Goal: Task Accomplishment & Management: Manage account settings

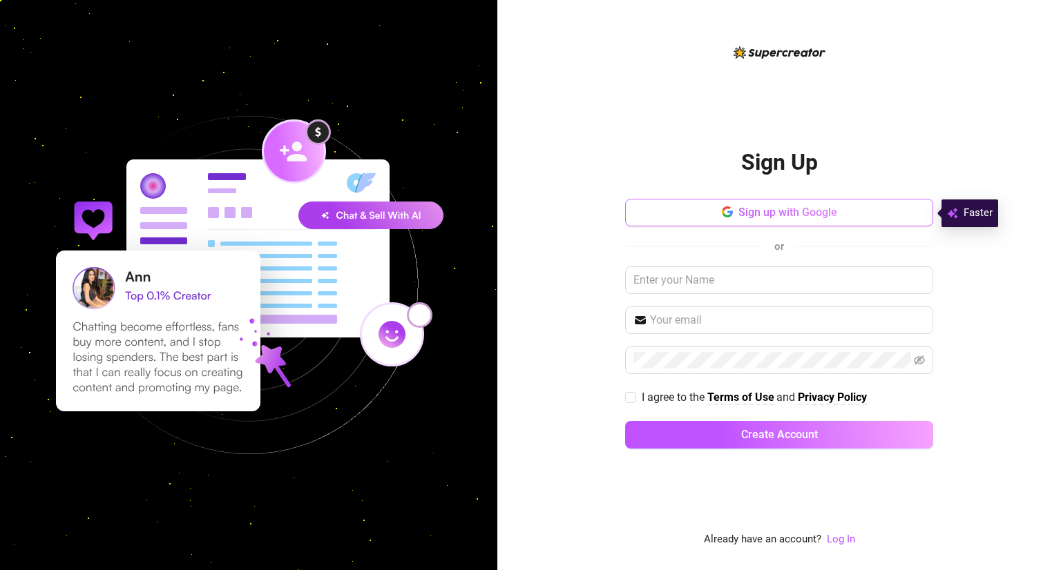
click at [784, 209] on span "Sign up with Google" at bounding box center [787, 212] width 99 height 13
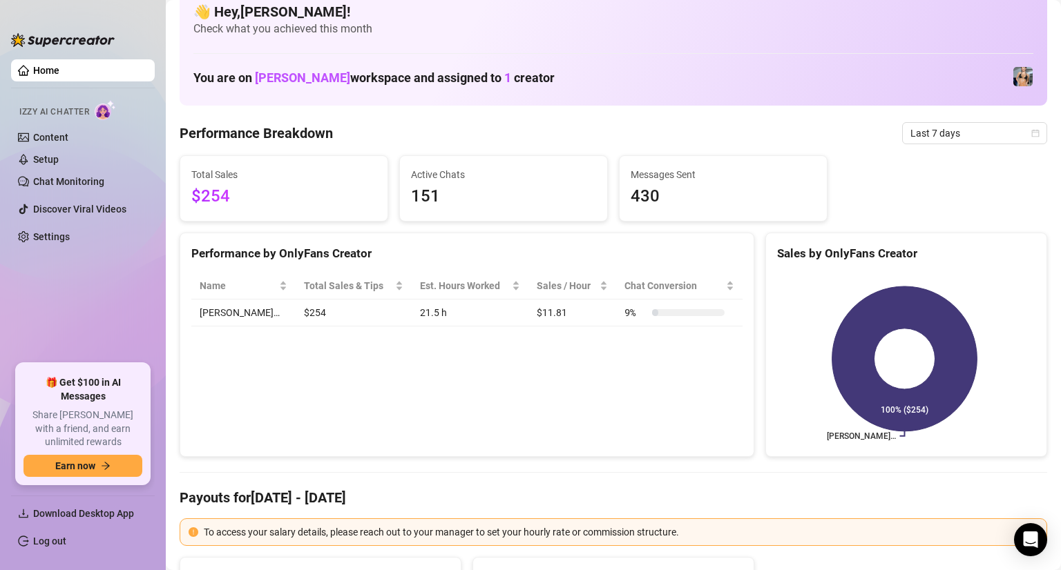
scroll to position [22, 0]
click at [951, 142] on span "Last 7 days" at bounding box center [974, 132] width 128 height 21
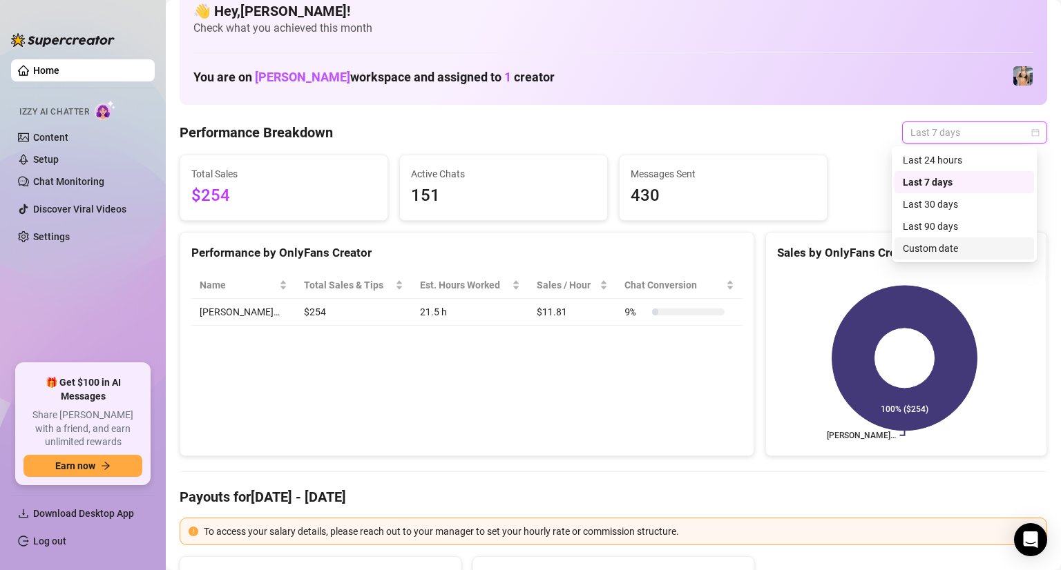
click at [943, 248] on div "Custom date" at bounding box center [964, 248] width 123 height 15
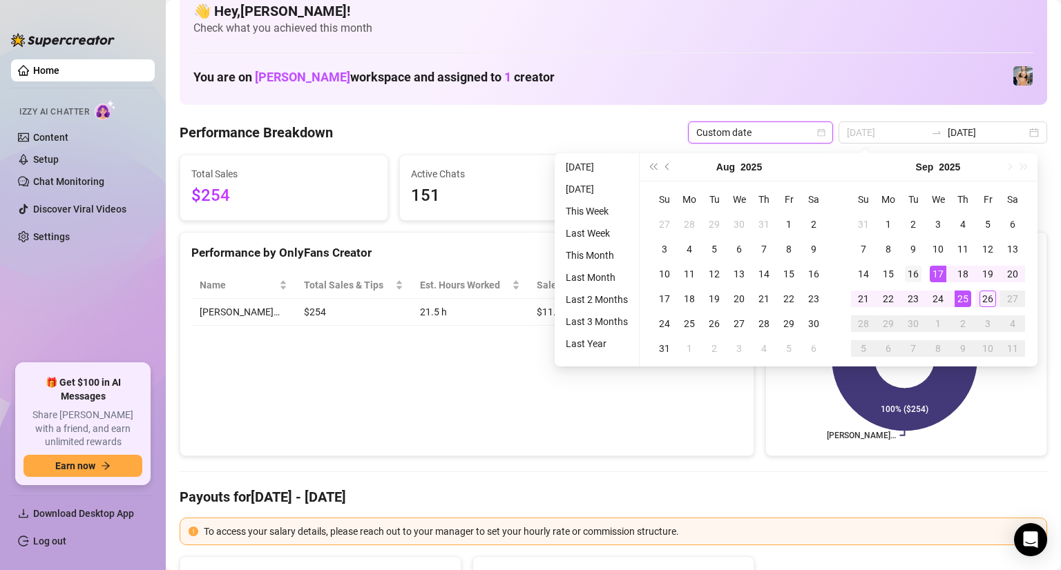
type input "[DATE]"
click at [912, 271] on div "16" at bounding box center [913, 274] width 17 height 17
type input "[DATE]"
click at [994, 307] on td "26" at bounding box center [987, 299] width 25 height 25
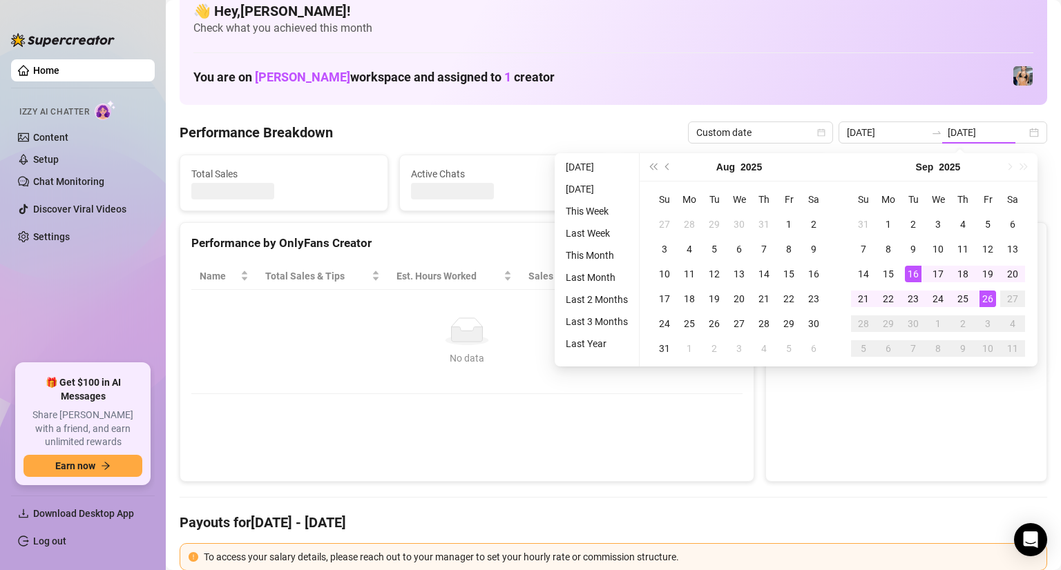
type input "[DATE]"
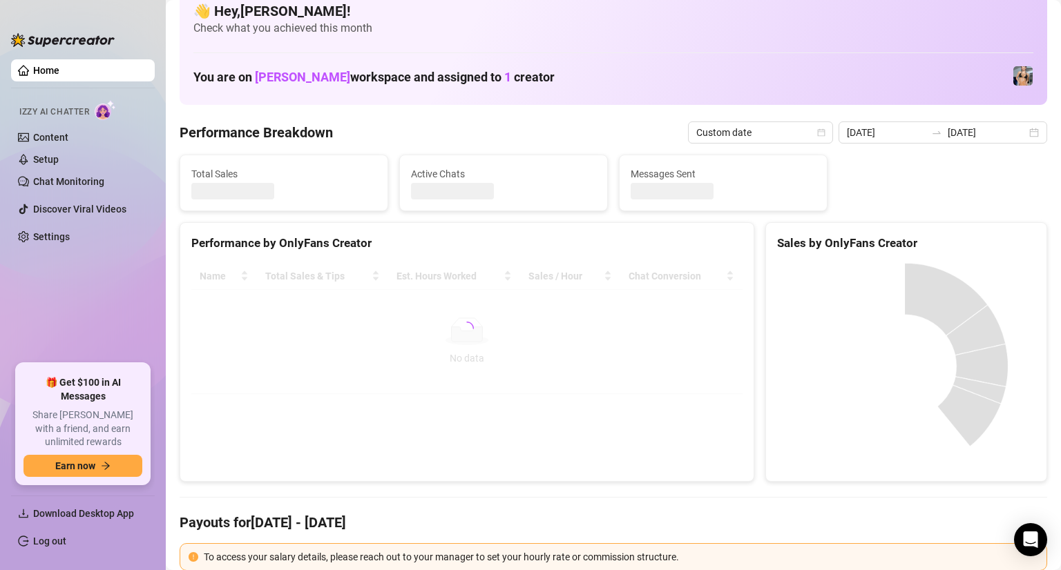
click at [618, 421] on div "Performance by OnlyFans Creator Name Total Sales & Tips Est. Hours Worked Sales…" at bounding box center [467, 352] width 575 height 260
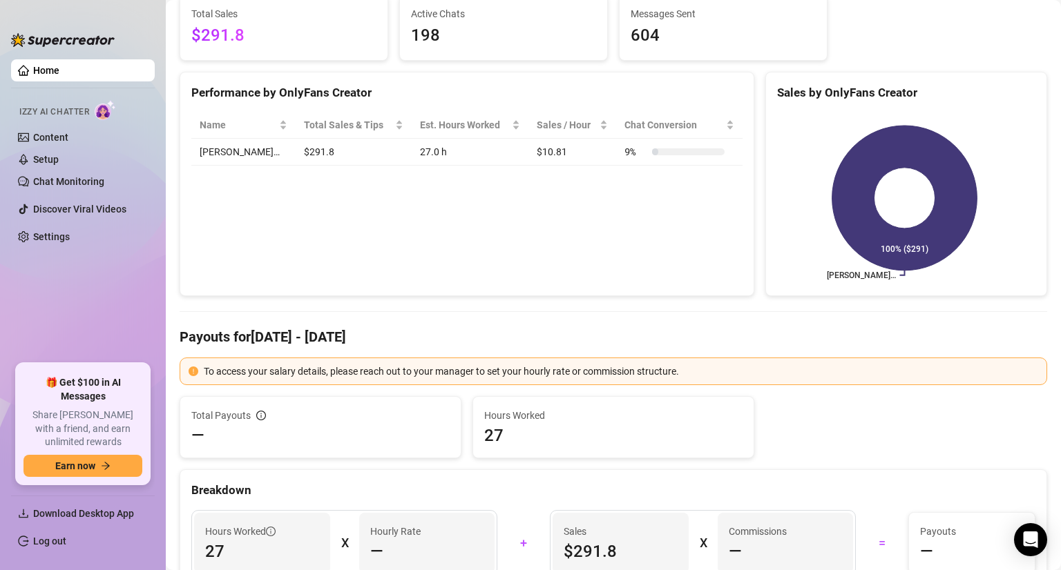
scroll to position [0, 0]
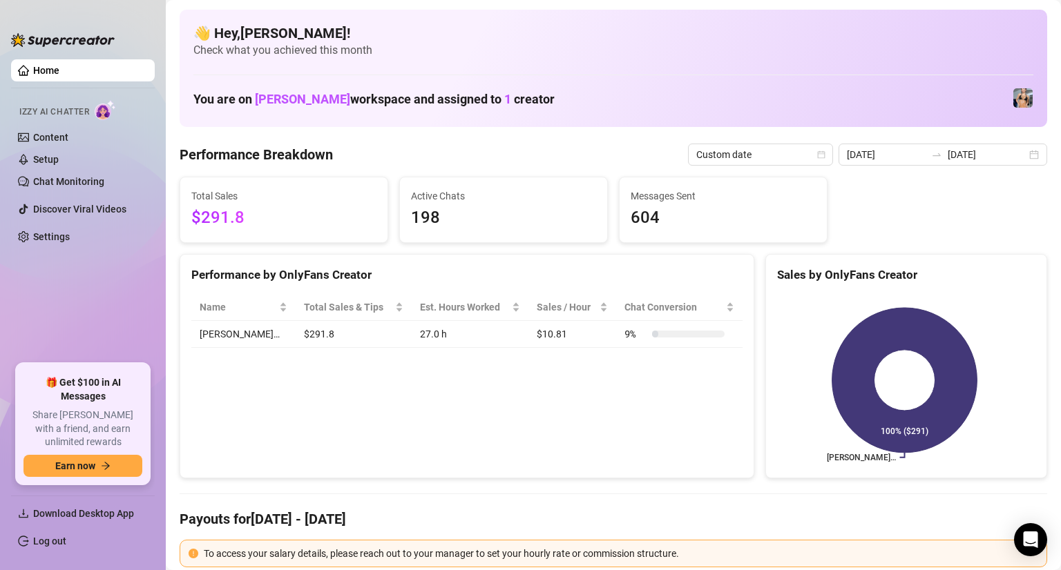
click at [565, 393] on div "Performance by OnlyFans Creator Name Total Sales & Tips Est. Hours Worked Sales…" at bounding box center [467, 366] width 575 height 225
click at [70, 236] on link "Settings" at bounding box center [51, 236] width 37 height 11
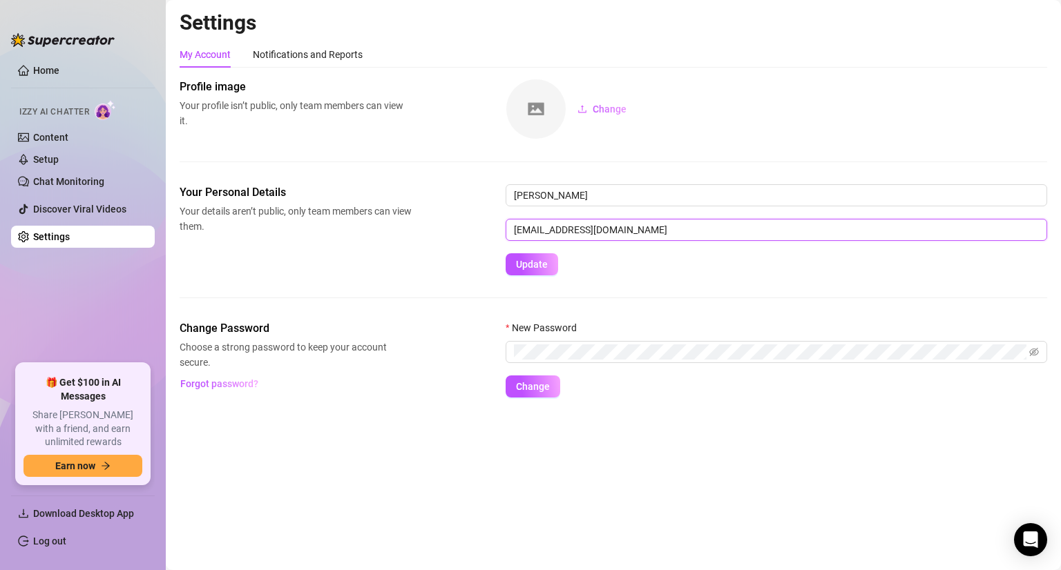
drag, startPoint x: 677, startPoint y: 223, endPoint x: 430, endPoint y: 230, distance: 248.0
click at [430, 230] on div "Your Personal Details Your details aren’t public, only team members can view th…" at bounding box center [613, 229] width 867 height 91
click at [293, 50] on div "Notifications and Reports" at bounding box center [308, 54] width 110 height 15
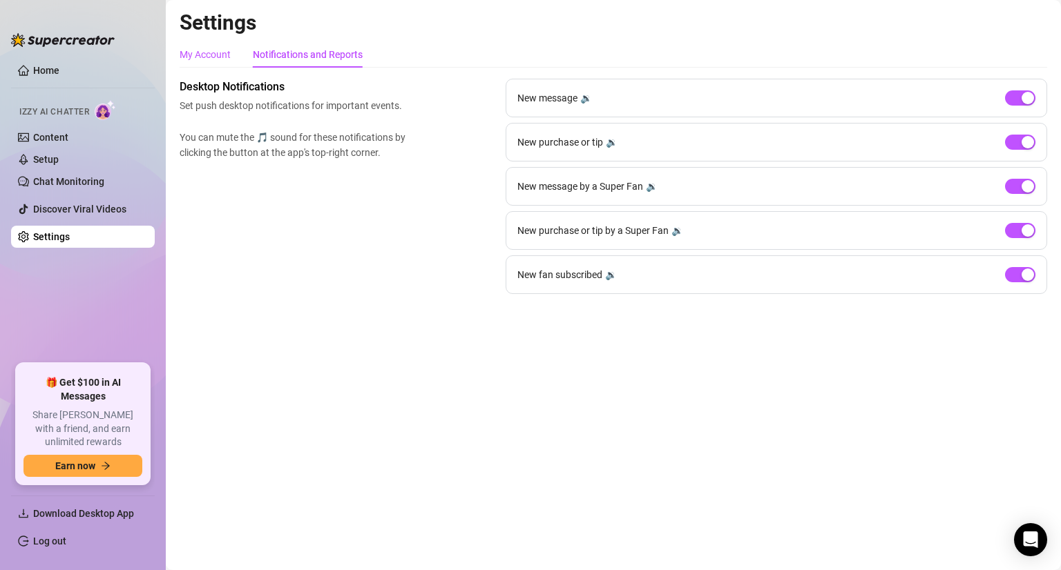
click at [208, 50] on div "My Account" at bounding box center [205, 54] width 51 height 15
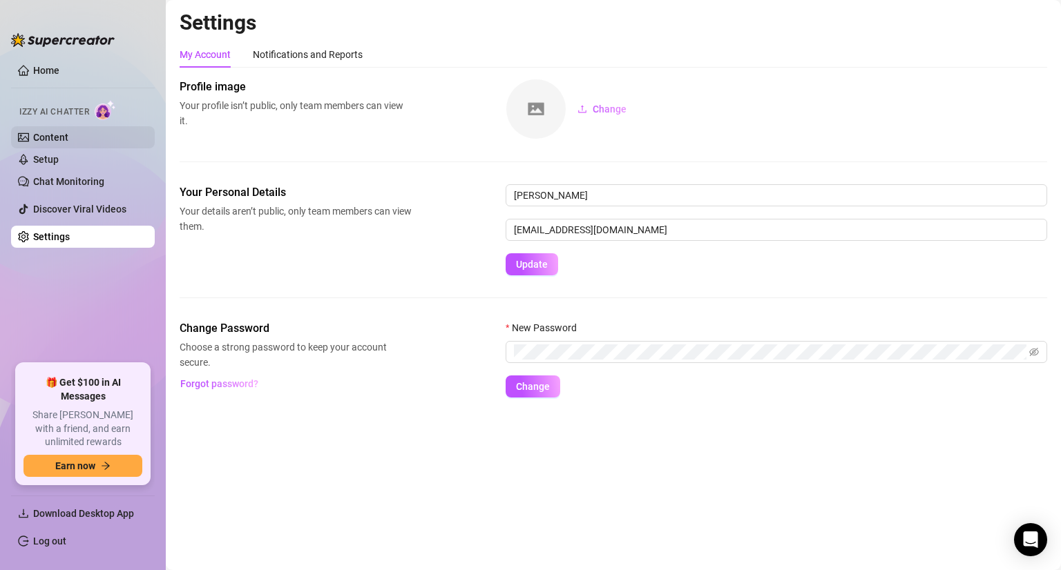
click at [68, 137] on link "Content" at bounding box center [50, 137] width 35 height 11
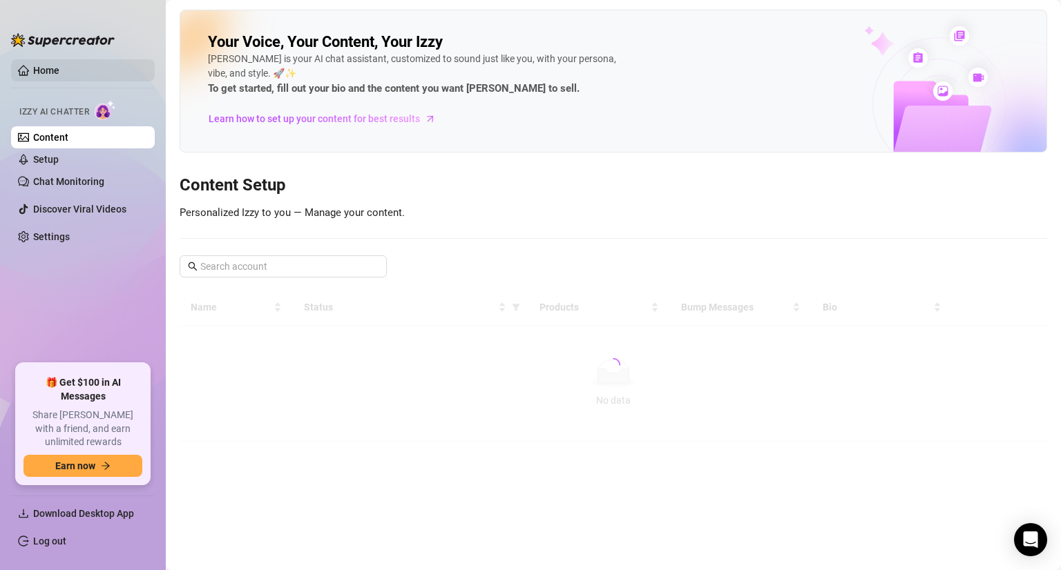
click at [59, 70] on link "Home" at bounding box center [46, 70] width 26 height 11
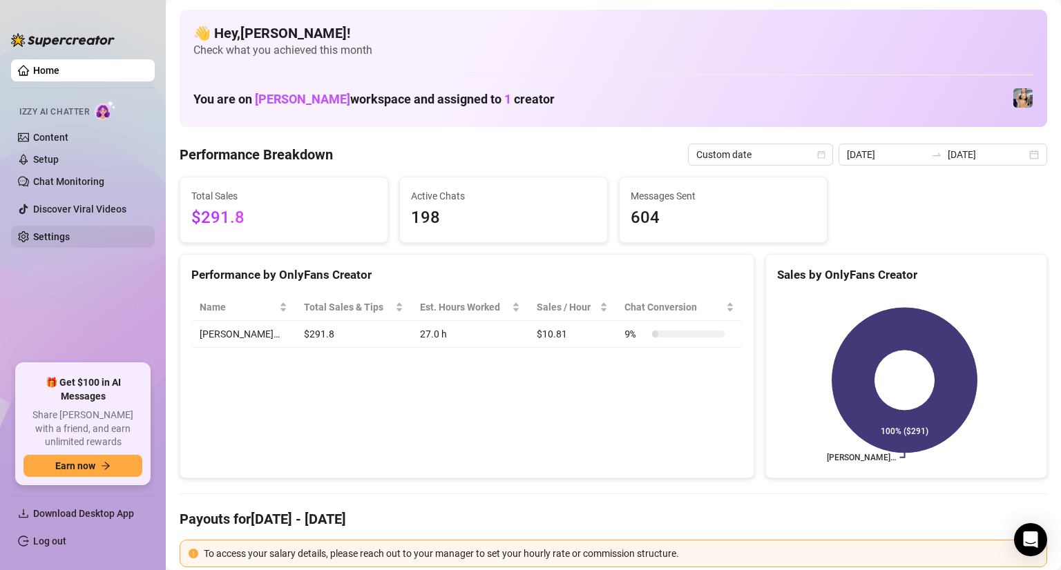
click at [70, 237] on link "Settings" at bounding box center [51, 236] width 37 height 11
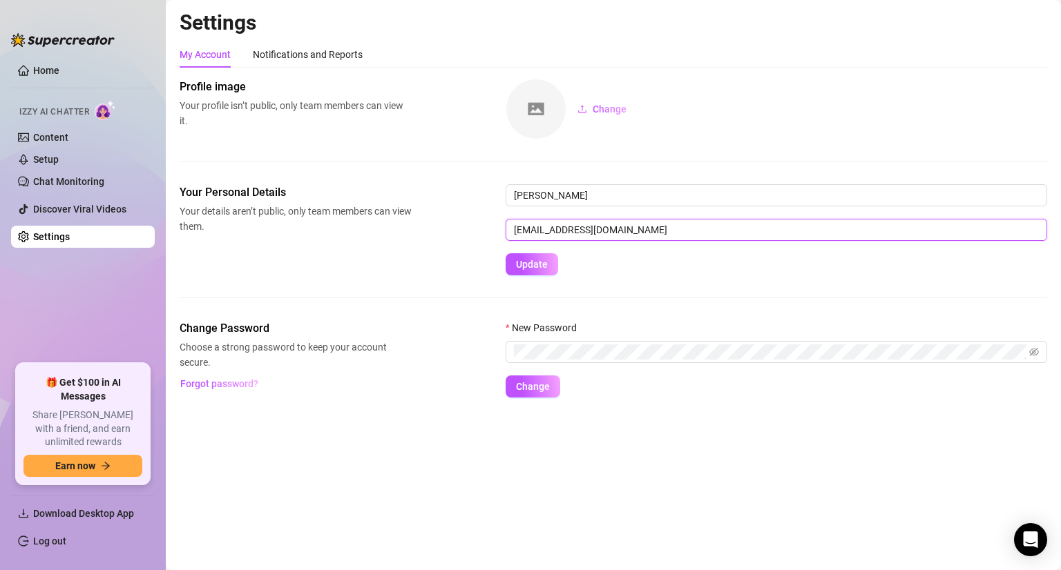
drag, startPoint x: 668, startPoint y: 230, endPoint x: 444, endPoint y: 233, distance: 224.5
click at [444, 233] on div "Your Personal Details Your details aren’t public, only team members can view th…" at bounding box center [613, 229] width 867 height 91
click at [339, 349] on div "Change Password Choose a strong password to keep your account secure. Forgot pa…" at bounding box center [613, 358] width 867 height 77
click at [1017, 352] on icon "eye-invisible" at bounding box center [1019, 352] width 10 height 8
click at [532, 385] on span "Change" at bounding box center [533, 386] width 34 height 11
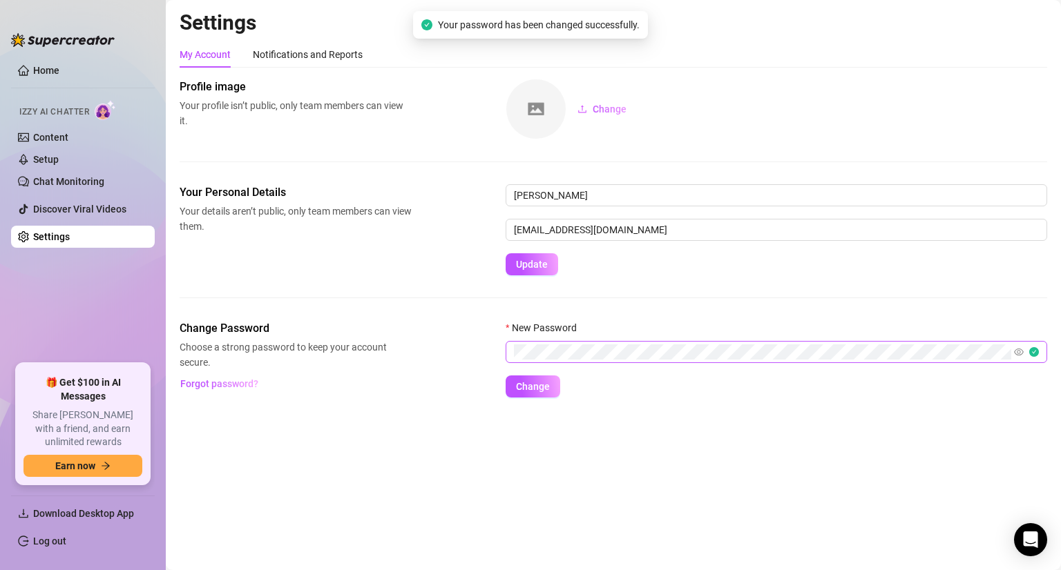
click at [322, 334] on span "Change Password" at bounding box center [296, 328] width 232 height 17
click at [46, 208] on link "Discover Viral Videos" at bounding box center [79, 209] width 93 height 11
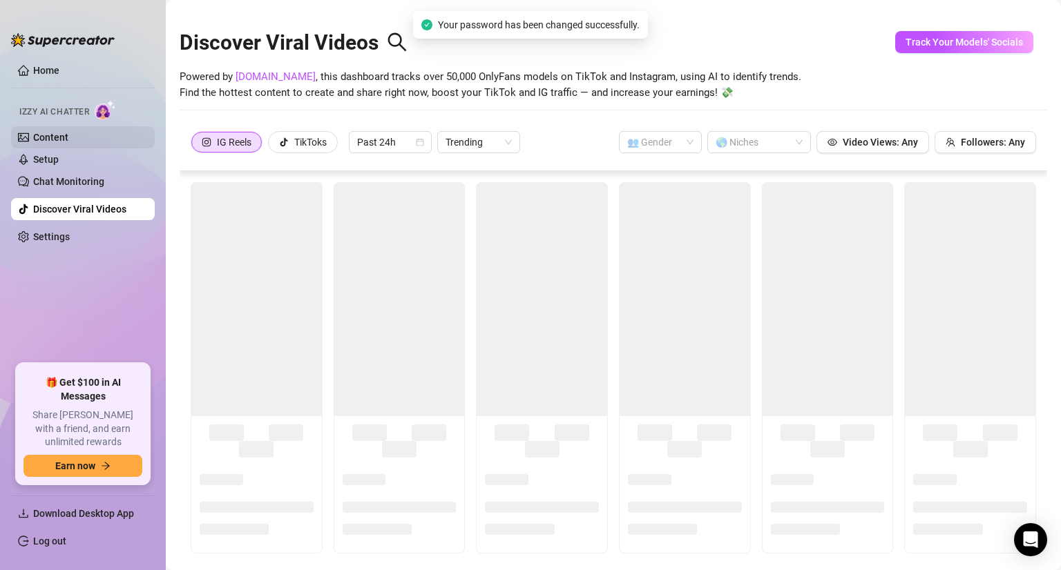
click at [55, 132] on link "Content" at bounding box center [50, 137] width 35 height 11
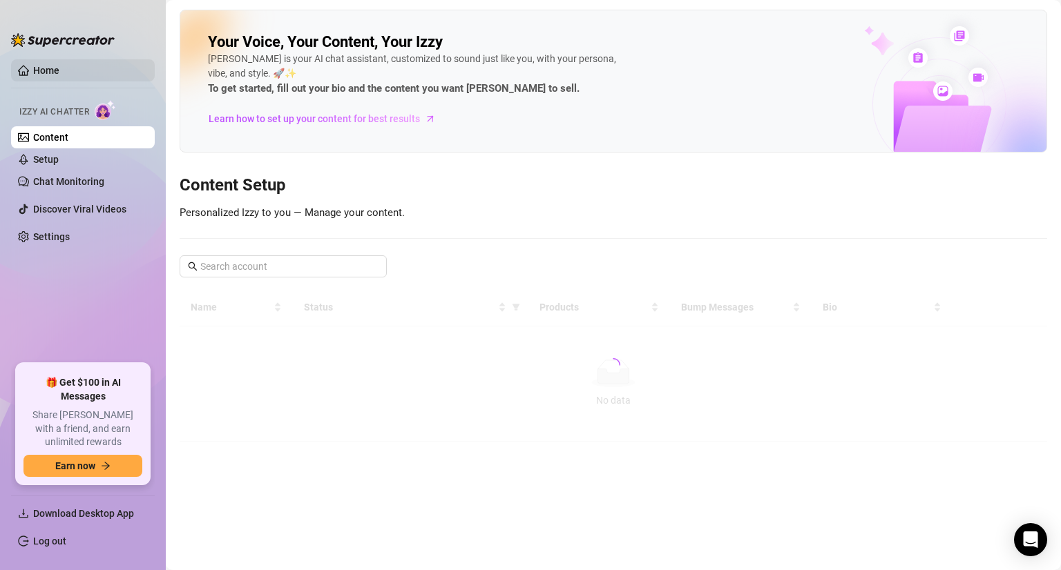
click at [59, 65] on link "Home" at bounding box center [46, 70] width 26 height 11
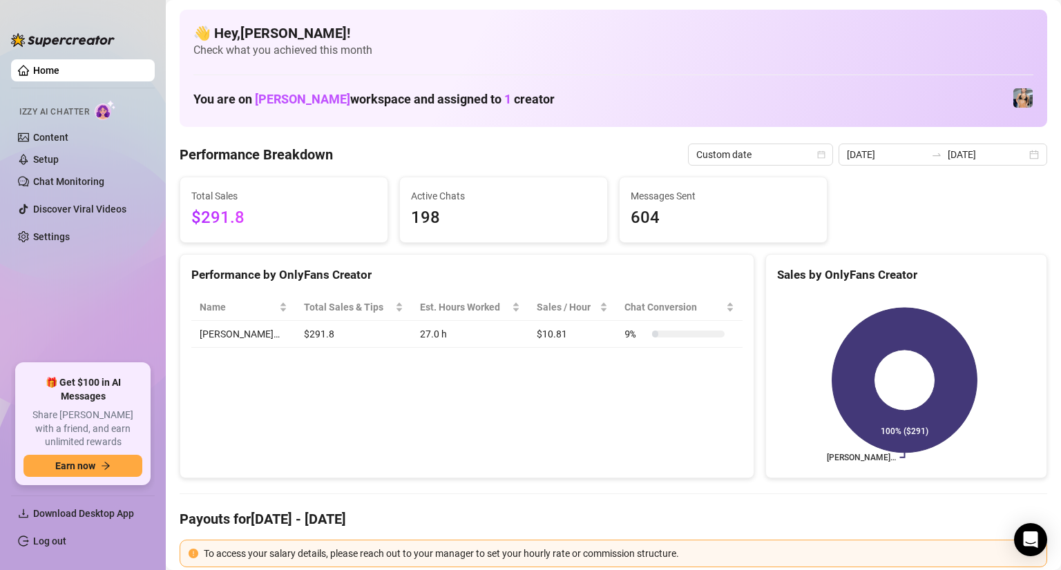
click at [1030, 100] on div "👋 Hey, [PERSON_NAME] ! Check what you achieved this month You are on [PERSON_NA…" at bounding box center [613, 68] width 867 height 117
click at [66, 547] on link "Log out" at bounding box center [49, 541] width 33 height 11
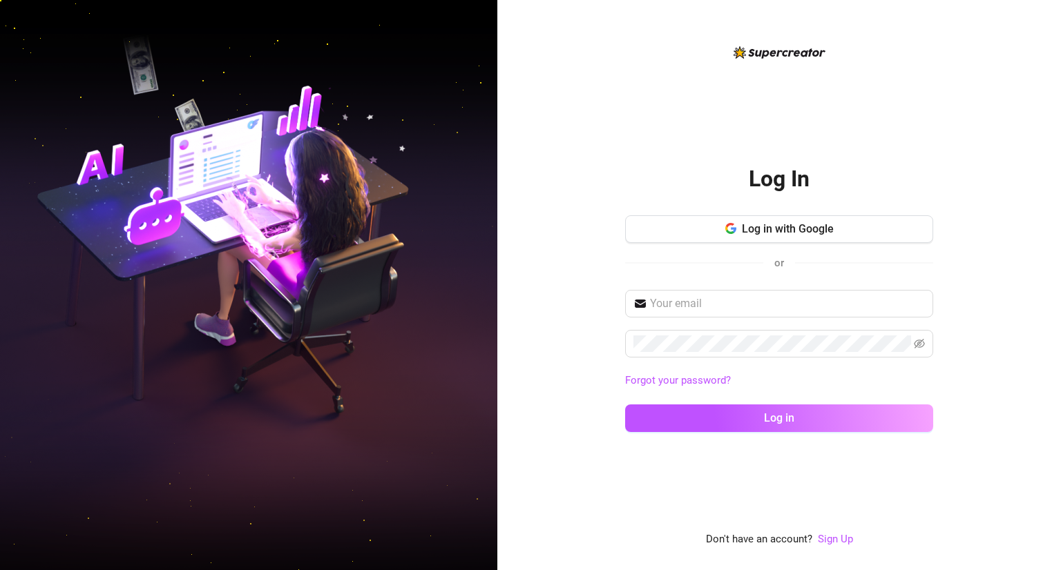
click at [709, 365] on div "Forgot your password? Log in" at bounding box center [779, 367] width 308 height 155
click at [916, 339] on icon "eye-invisible" at bounding box center [919, 343] width 11 height 11
click at [920, 341] on icon "eye" at bounding box center [919, 344] width 11 height 8
click at [921, 345] on icon "eye-invisible" at bounding box center [919, 343] width 11 height 11
click at [854, 312] on span at bounding box center [779, 304] width 308 height 28
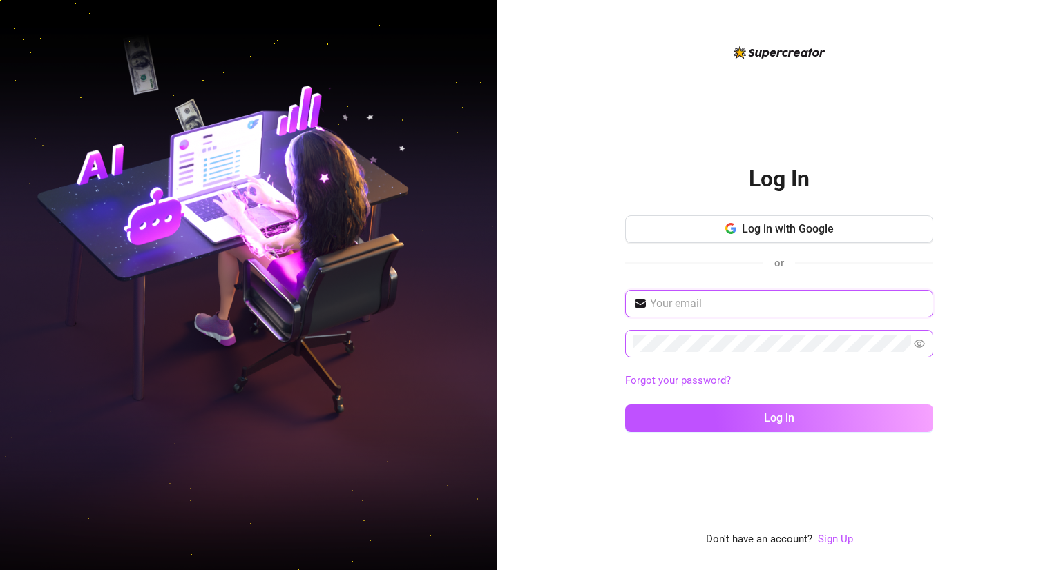
paste input "[EMAIL_ADDRESS][DOMAIN_NAME]"
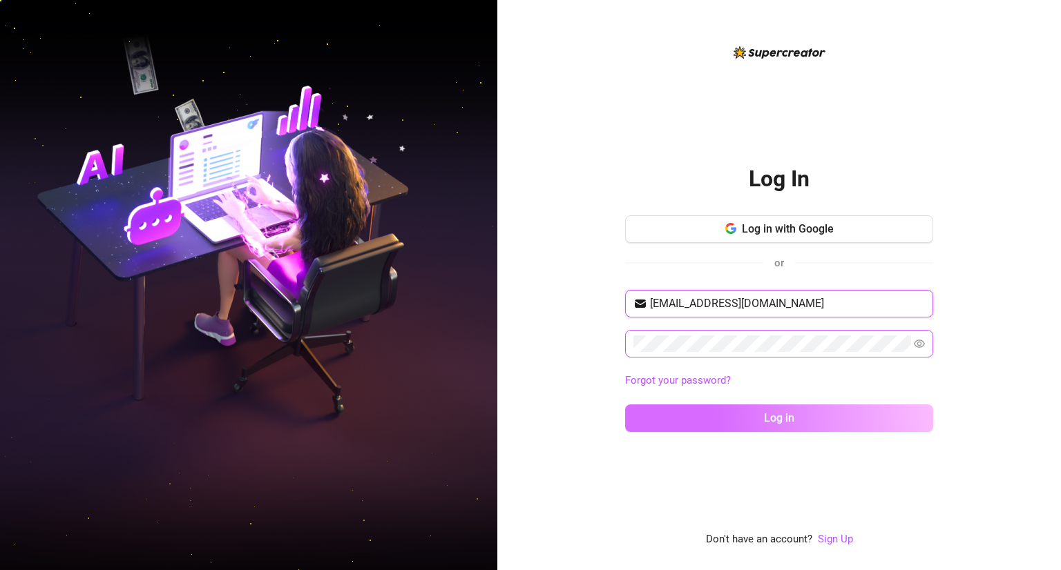
type input "[EMAIL_ADDRESS][DOMAIN_NAME]"
click at [779, 409] on button "Log in" at bounding box center [779, 419] width 308 height 28
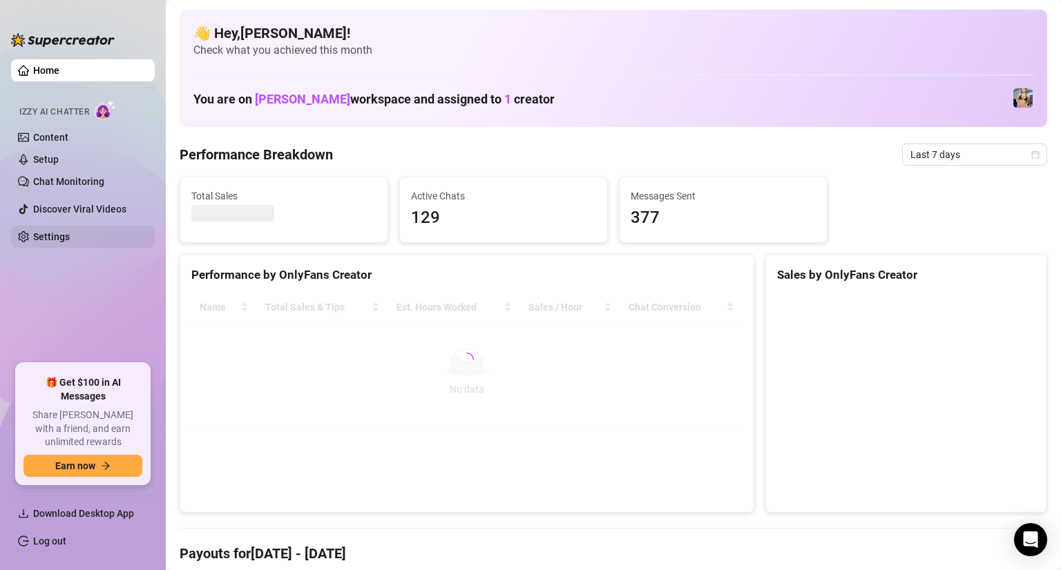
click at [70, 241] on link "Settings" at bounding box center [51, 236] width 37 height 11
